Goal: Task Accomplishment & Management: Use online tool/utility

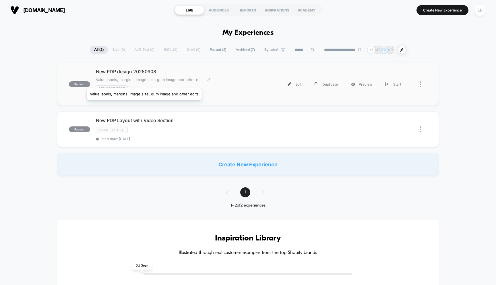
click at [144, 81] on span "Value labels, margins, image size, gum image and other edits" at bounding box center [149, 79] width 107 height 5
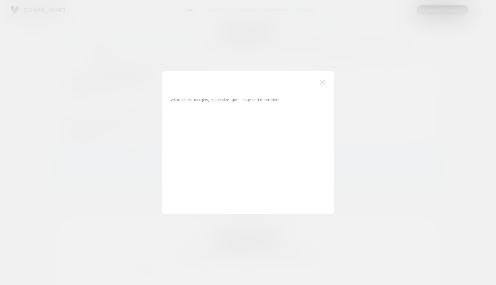
click at [322, 81] on img at bounding box center [322, 82] width 5 height 5
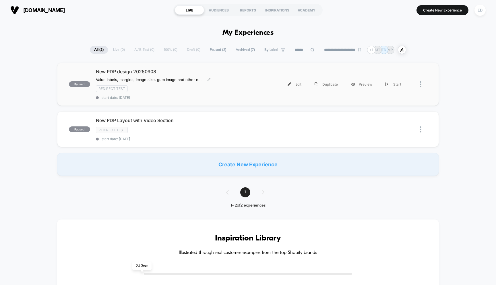
click at [147, 70] on span "New PDP design 20250908" at bounding box center [172, 72] width 152 height 6
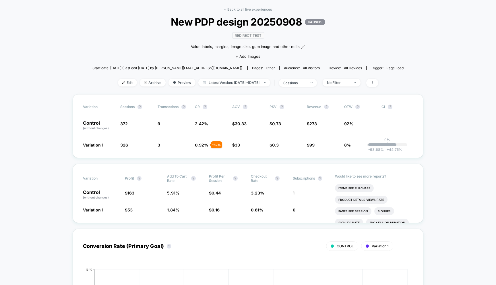
scroll to position [22, 0]
